Goal: Task Accomplishment & Management: Use online tool/utility

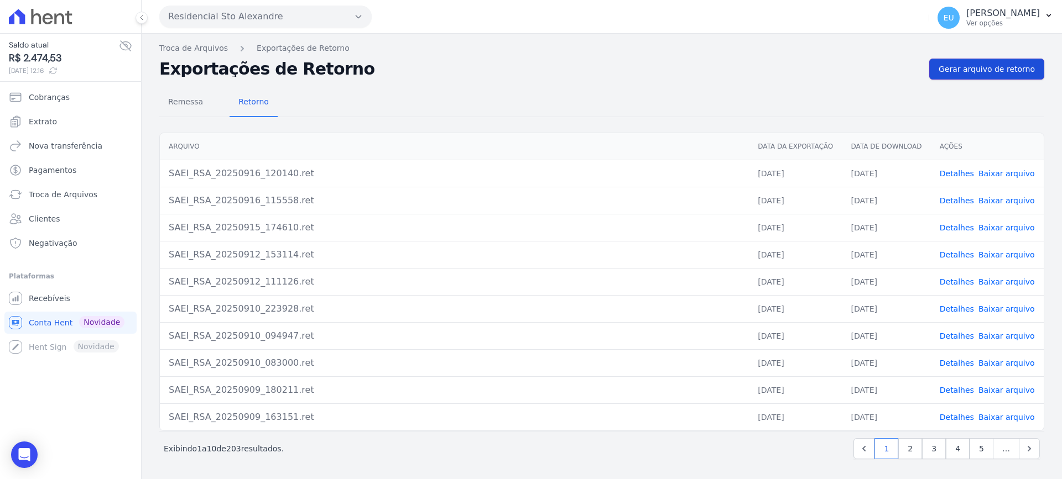
click at [981, 67] on span "Gerar arquivo de retorno" at bounding box center [987, 69] width 96 height 11
click at [959, 173] on link "Detalhes" at bounding box center [957, 173] width 34 height 9
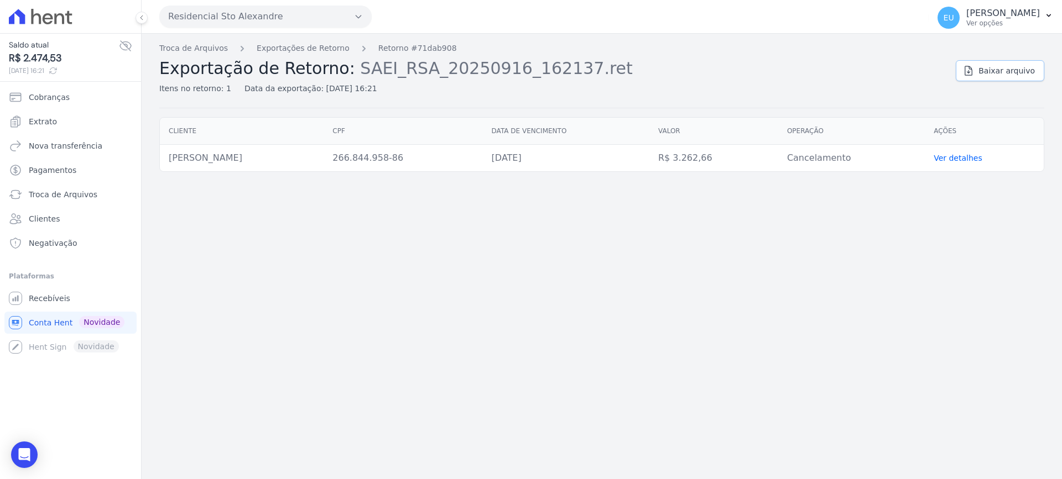
click at [1000, 74] on span "Baixar arquivo" at bounding box center [1006, 70] width 56 height 11
click at [299, 45] on link "Exportações de Retorno" at bounding box center [303, 49] width 93 height 12
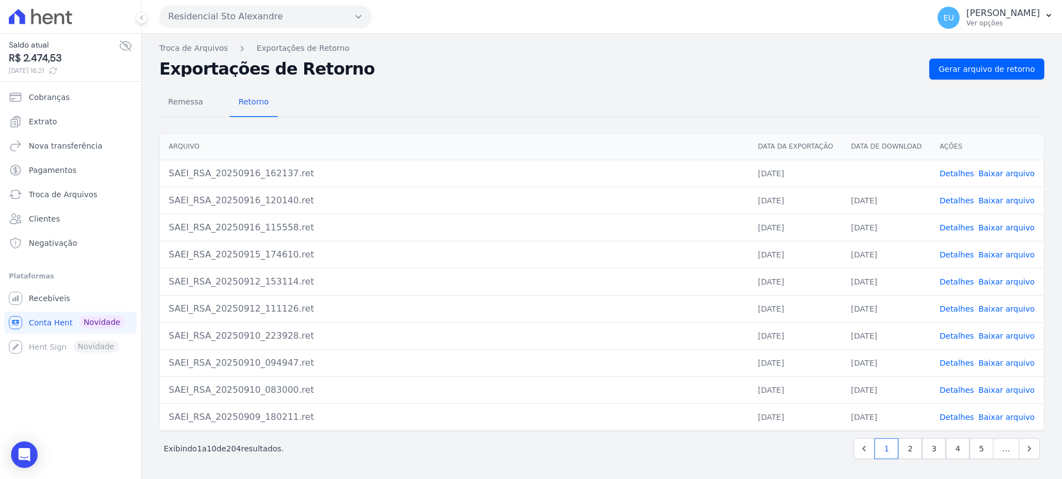
click at [998, 172] on link "Baixar arquivo" at bounding box center [1006, 173] width 56 height 9
drag, startPoint x: 807, startPoint y: 68, endPoint x: 848, endPoint y: 95, distance: 49.1
click at [812, 75] on h2 "Exportações de Retorno" at bounding box center [539, 68] width 761 height 15
click at [957, 171] on link "Detalhes" at bounding box center [957, 173] width 34 height 9
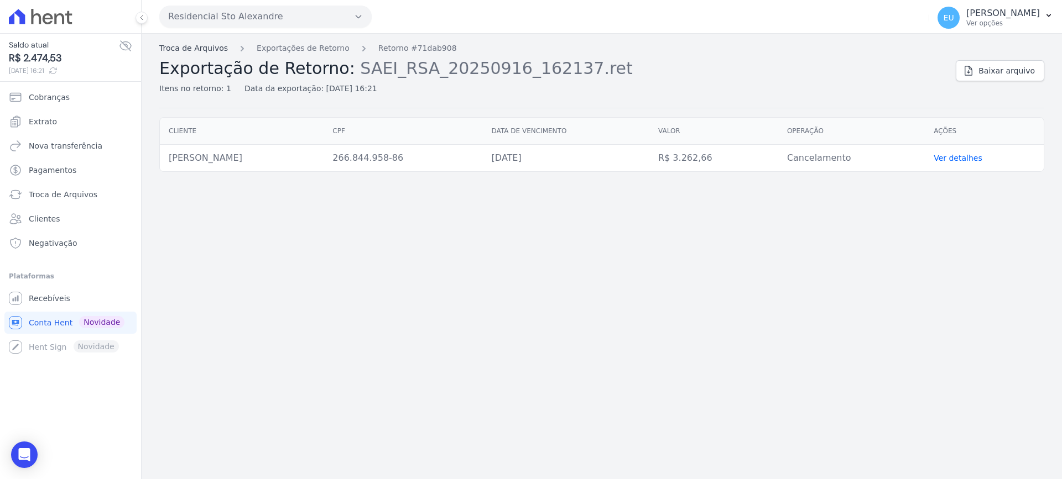
click at [181, 46] on link "Troca de Arquivos" at bounding box center [193, 49] width 69 height 12
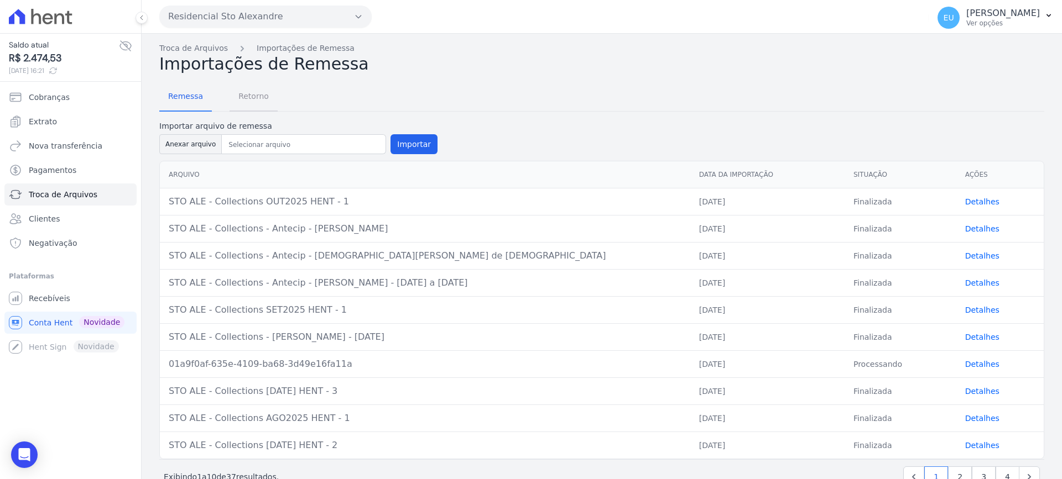
click at [247, 95] on span "Retorno" at bounding box center [254, 96] width 44 height 22
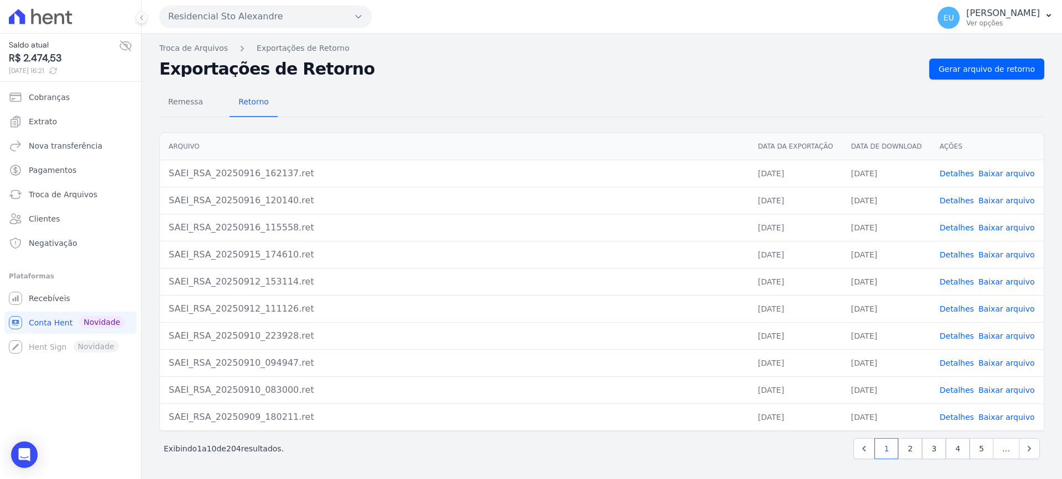
click at [609, 77] on div "Exportações de Retorno Gerar arquivo de retorno" at bounding box center [601, 69] width 885 height 21
click at [70, 194] on span "Troca de Arquivos" at bounding box center [63, 194] width 69 height 11
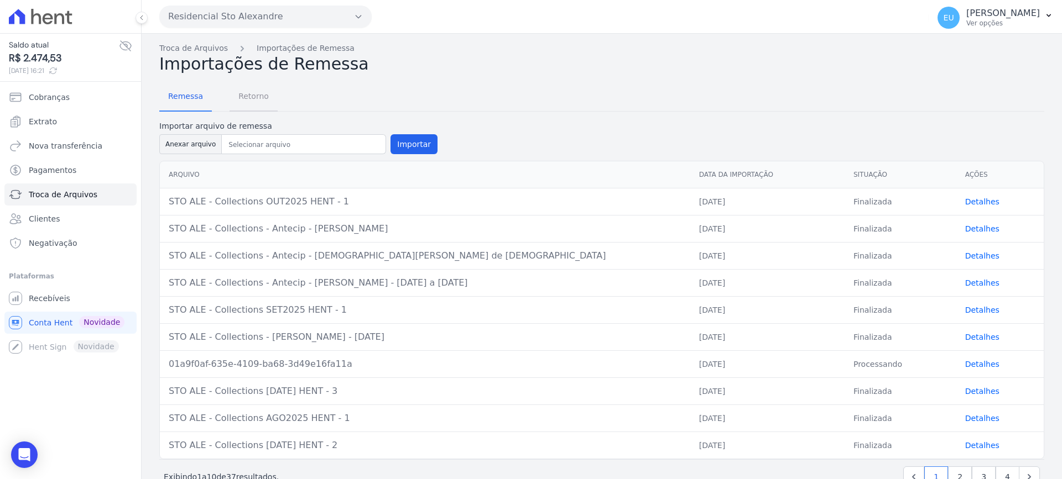
click at [248, 95] on span "Retorno" at bounding box center [254, 96] width 44 height 22
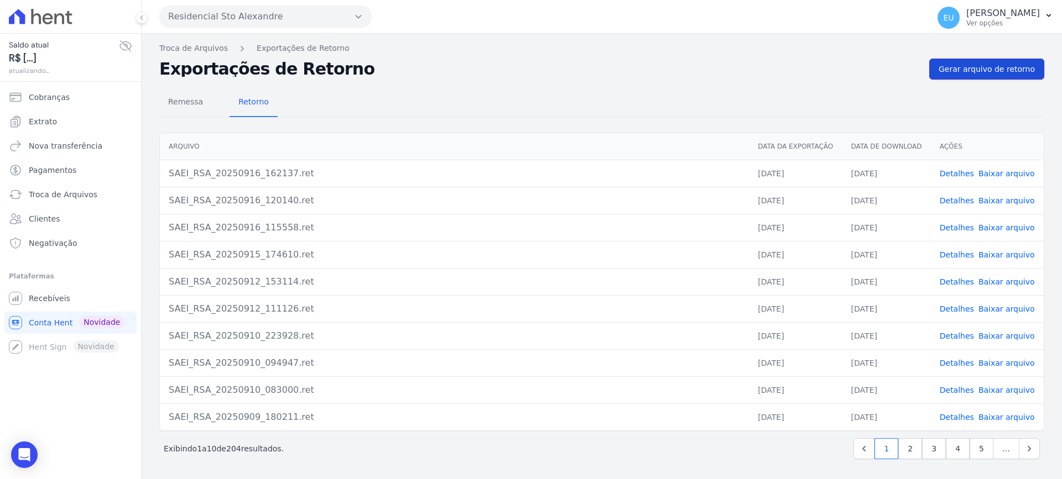
click at [978, 65] on span "Gerar arquivo de retorno" at bounding box center [987, 69] width 96 height 11
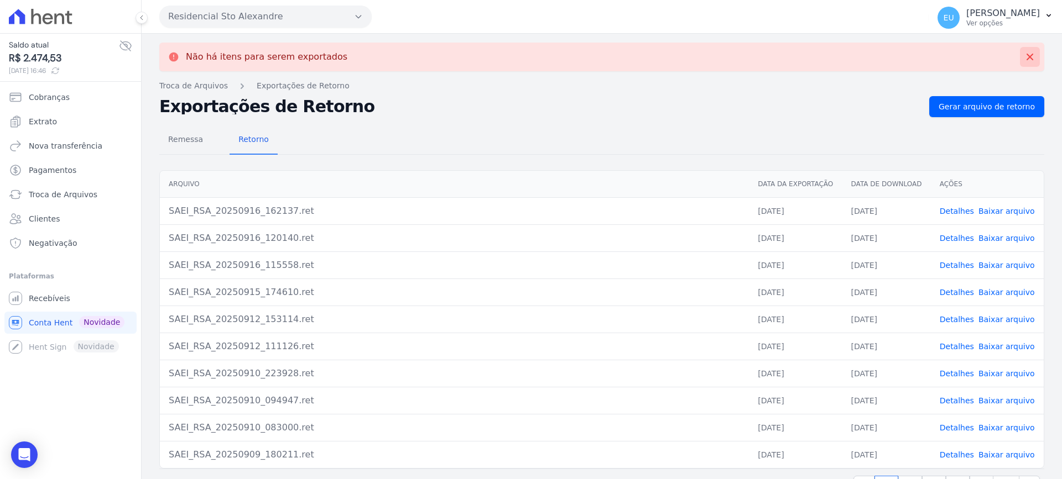
click at [1024, 54] on icon at bounding box center [1029, 56] width 11 height 11
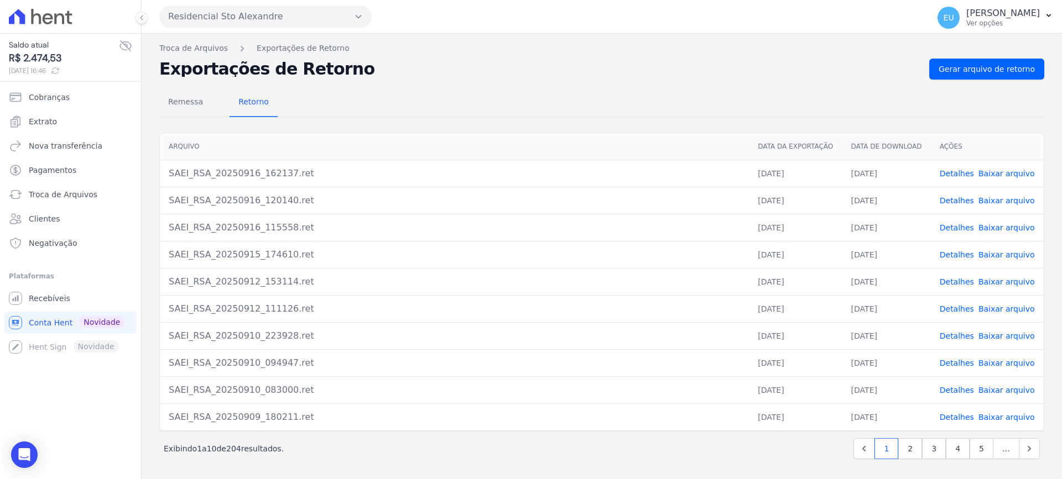
click at [727, 103] on div "Remessa Retorno" at bounding box center [601, 102] width 885 height 29
click at [989, 69] on span "Gerar arquivo de retorno" at bounding box center [987, 69] width 96 height 11
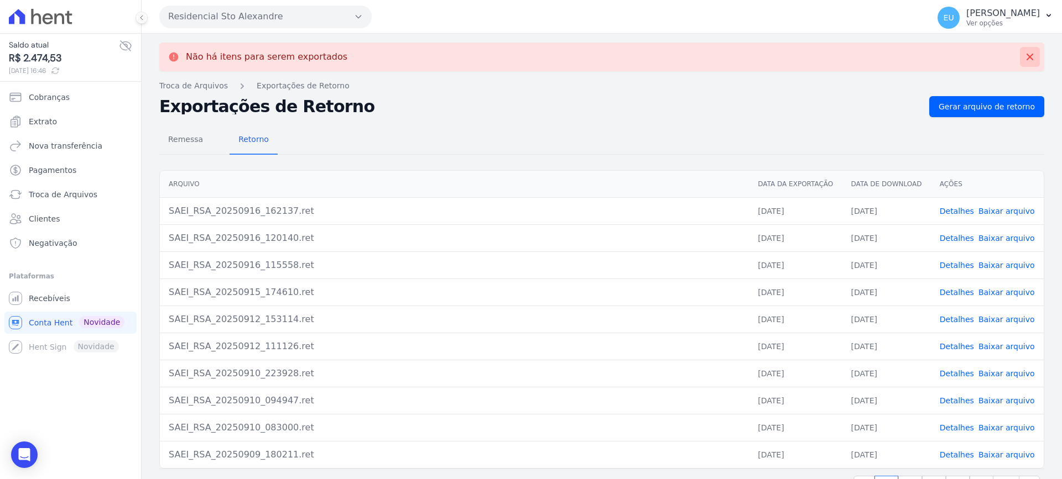
click at [1026, 56] on icon at bounding box center [1029, 57] width 7 height 7
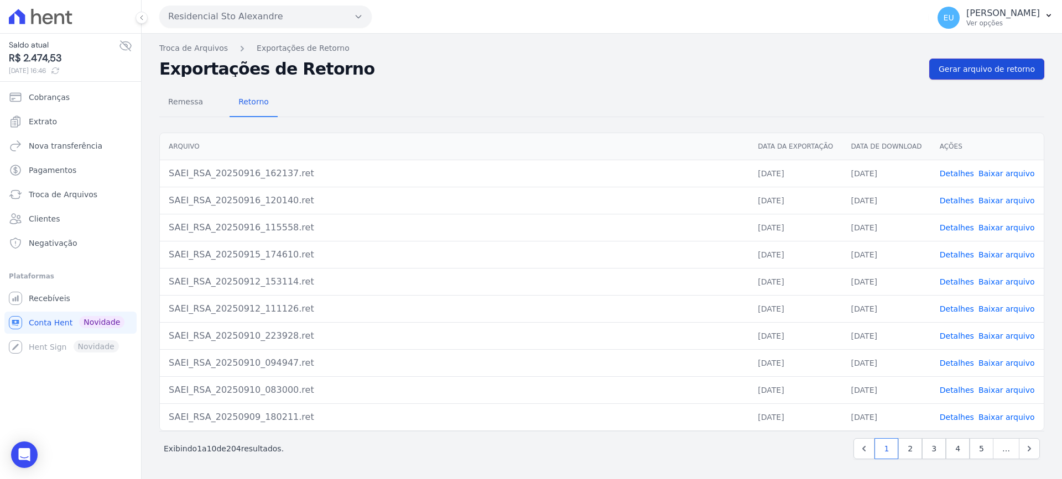
click at [988, 69] on span "Gerar arquivo de retorno" at bounding box center [987, 69] width 96 height 11
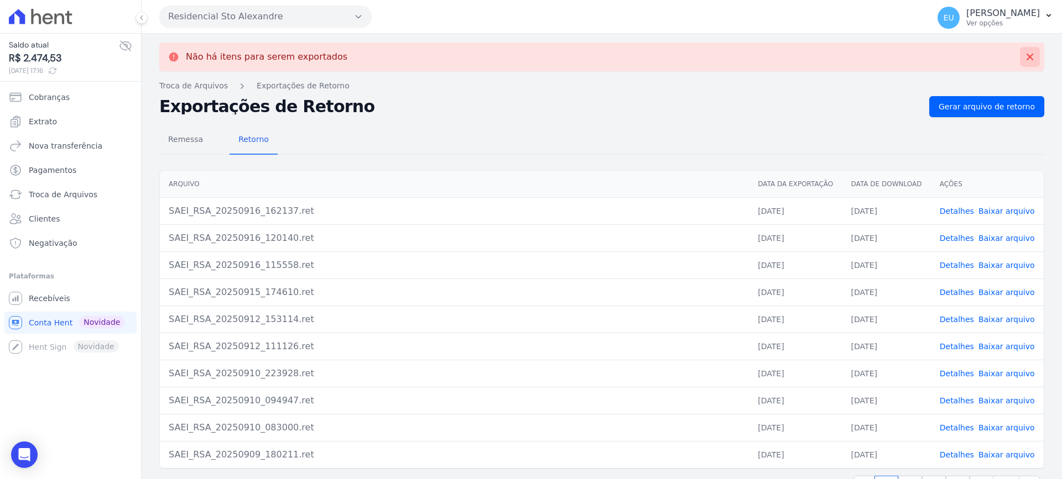
click at [1026, 58] on icon at bounding box center [1029, 57] width 7 height 7
